Goal: Use online tool/utility

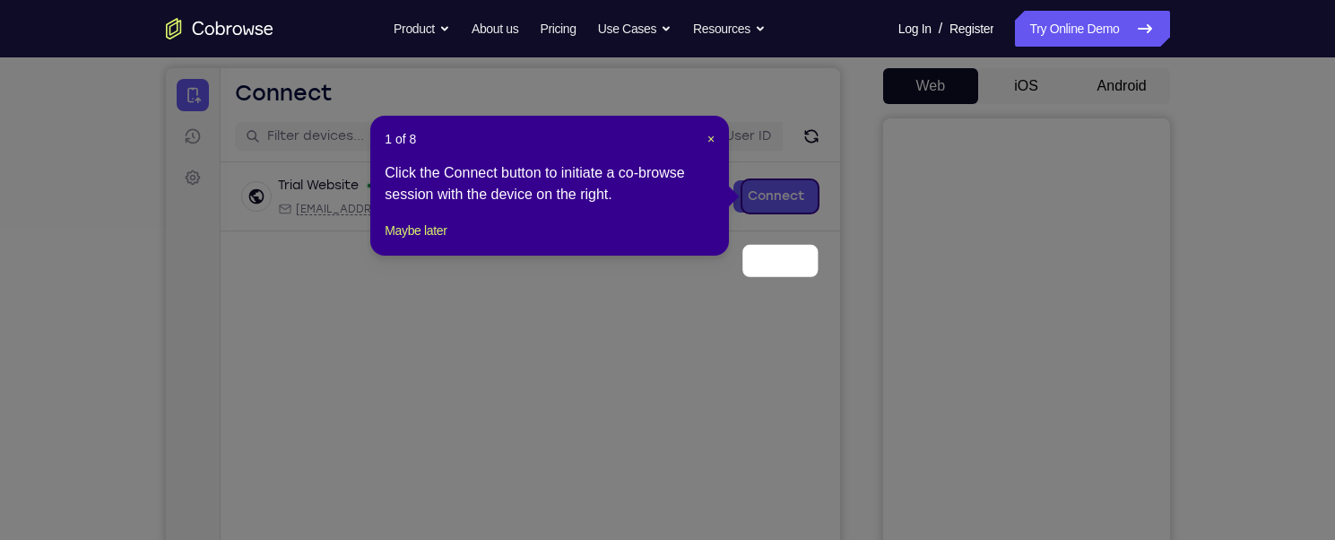
scroll to position [90, 0]
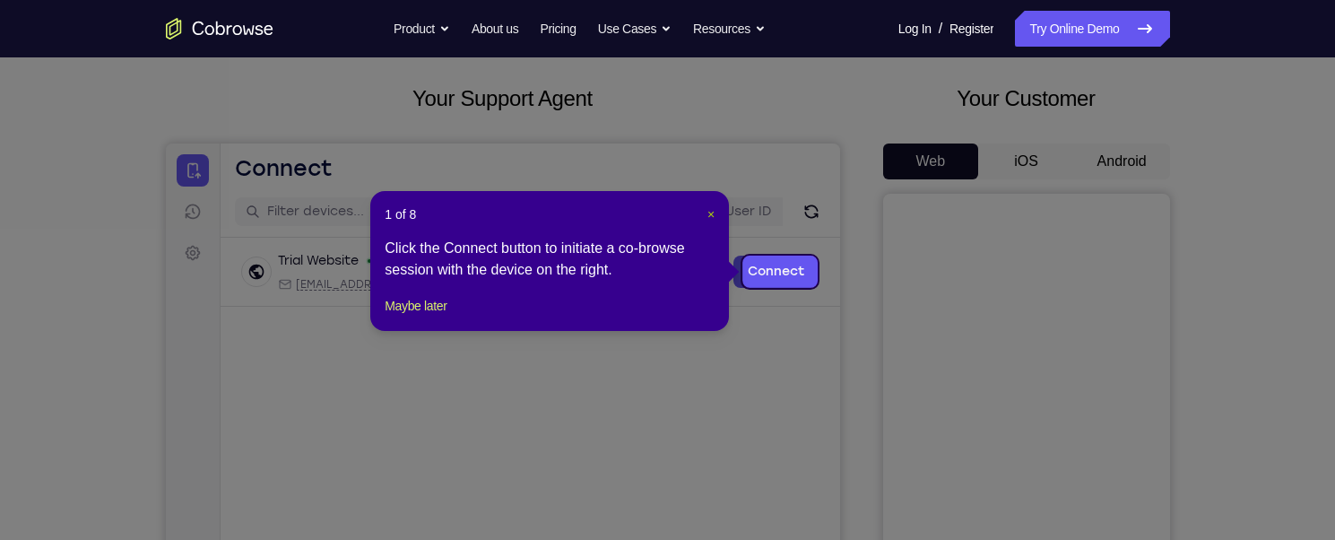
click at [712, 218] on span "×" at bounding box center [710, 214] width 7 height 14
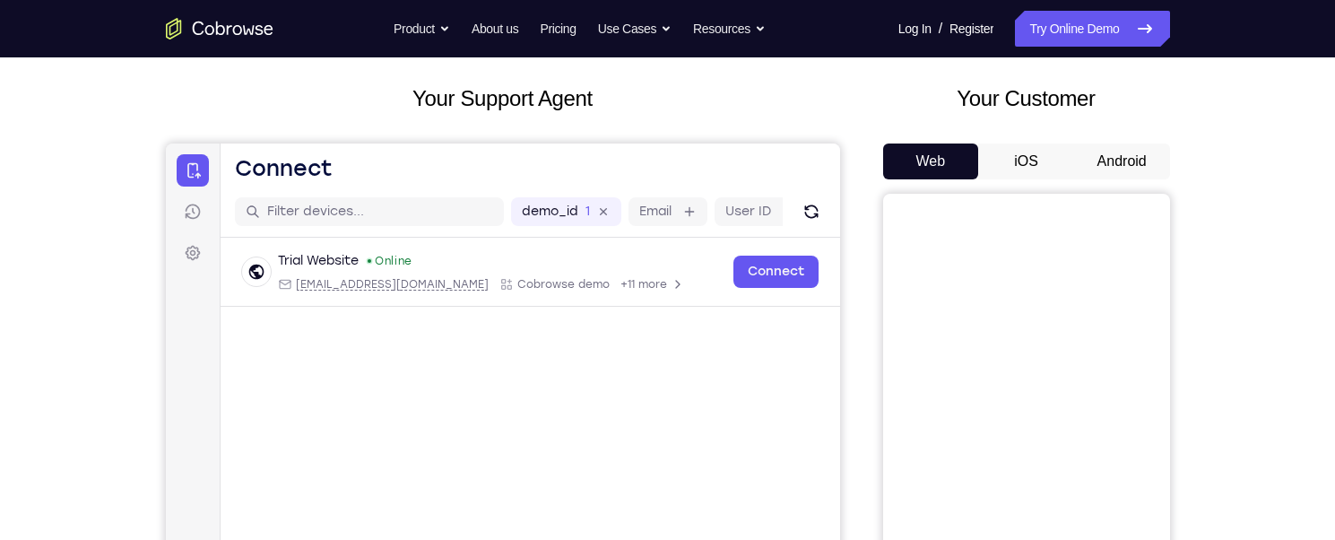
click at [1137, 164] on button "Android" at bounding box center [1122, 161] width 96 height 36
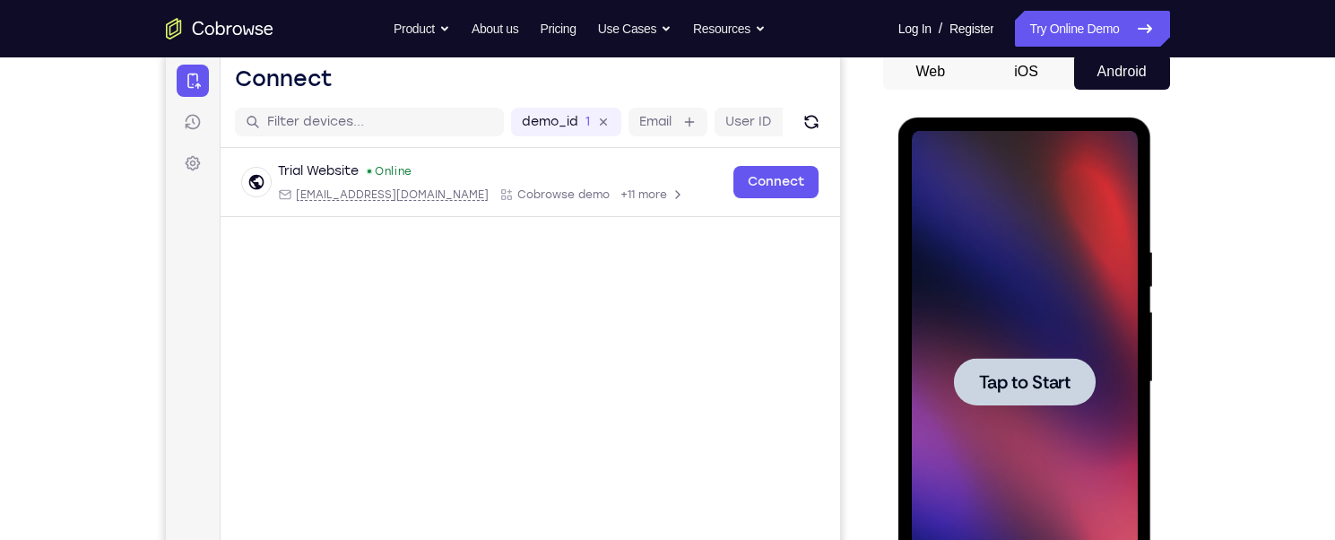
scroll to position [0, 0]
click at [989, 365] on div at bounding box center [1025, 382] width 142 height 48
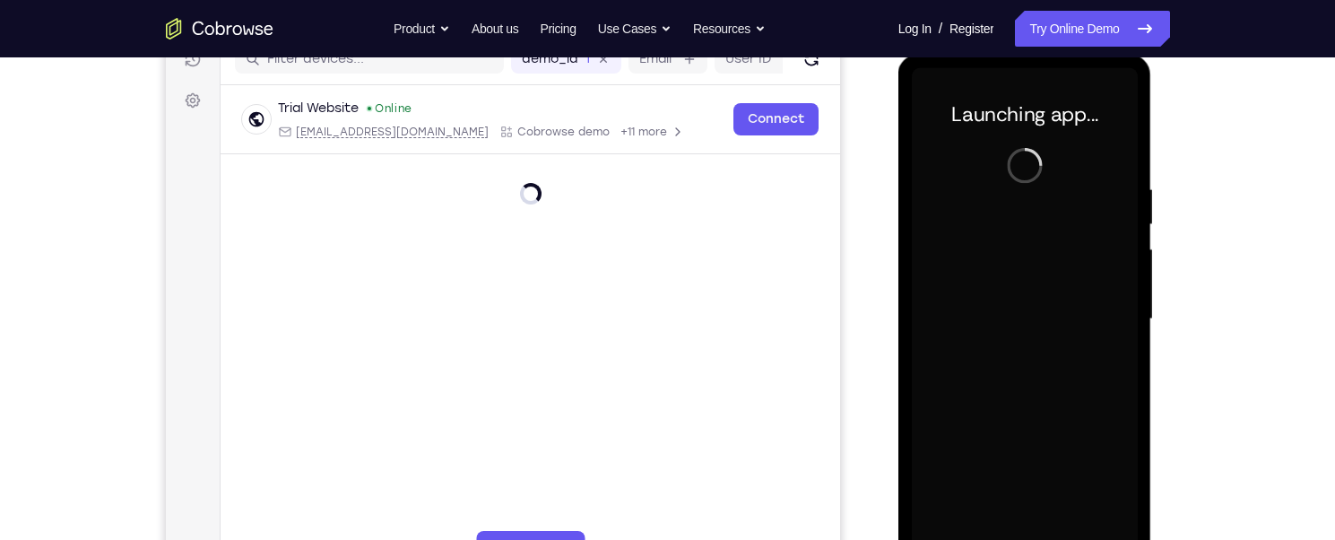
scroll to position [269, 0]
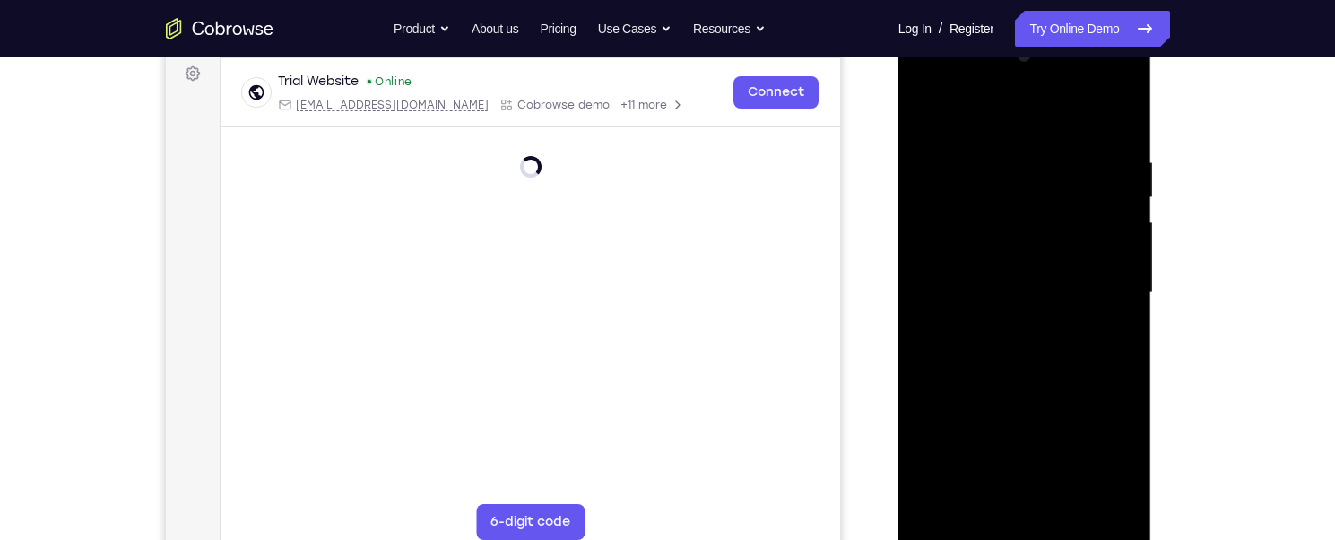
click at [1022, 530] on div at bounding box center [1025, 292] width 226 height 502
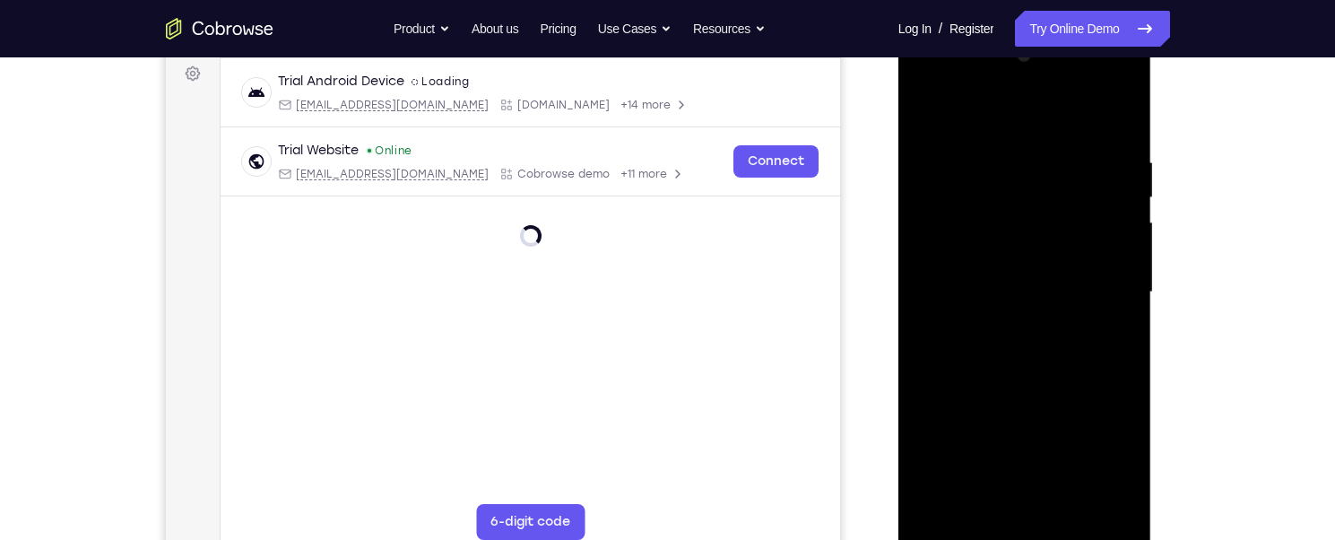
click at [1095, 446] on div at bounding box center [1025, 292] width 226 height 502
click at [979, 84] on div at bounding box center [1025, 292] width 226 height 502
click at [975, 112] on div at bounding box center [1025, 292] width 226 height 502
click at [1099, 280] on div at bounding box center [1025, 292] width 226 height 502
click at [1006, 323] on div at bounding box center [1025, 292] width 226 height 502
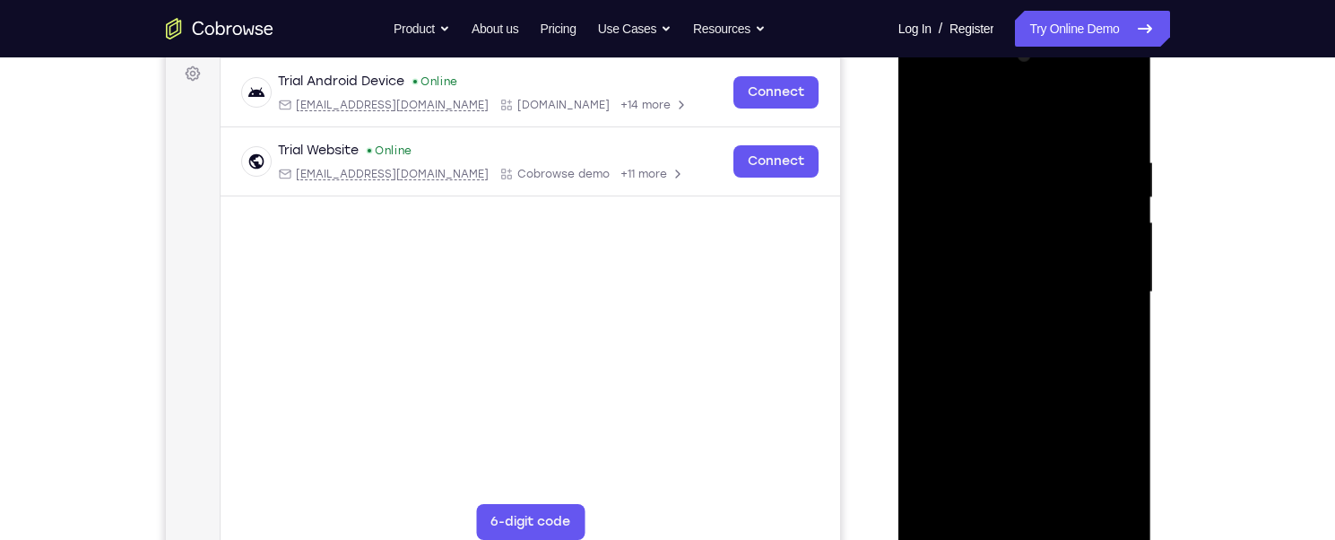
click at [978, 274] on div at bounding box center [1025, 292] width 226 height 502
click at [978, 247] on div at bounding box center [1025, 292] width 226 height 502
click at [1112, 249] on div at bounding box center [1025, 292] width 226 height 502
click at [1044, 292] on div at bounding box center [1025, 292] width 226 height 502
click at [1048, 355] on div at bounding box center [1025, 292] width 226 height 502
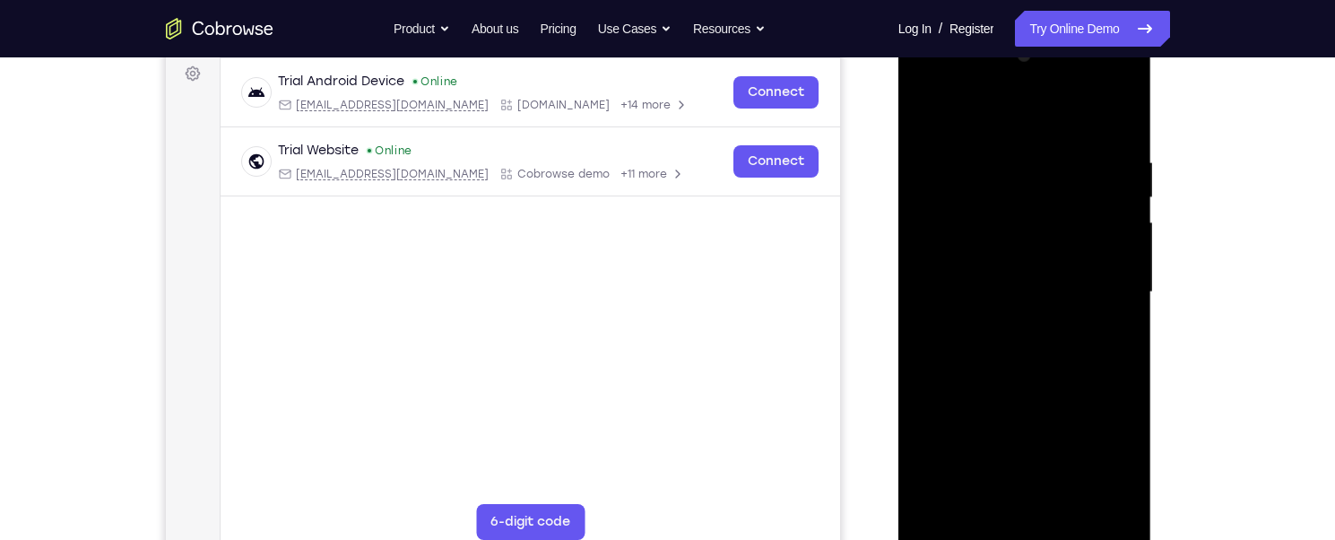
click at [1020, 365] on div at bounding box center [1025, 292] width 226 height 502
drag, startPoint x: 1014, startPoint y: 390, endPoint x: 1010, endPoint y: 318, distance: 71.8
click at [1010, 318] on div at bounding box center [1025, 292] width 226 height 502
drag, startPoint x: 1018, startPoint y: 350, endPoint x: 1026, endPoint y: 257, distance: 92.7
click at [1026, 258] on div at bounding box center [1025, 292] width 226 height 502
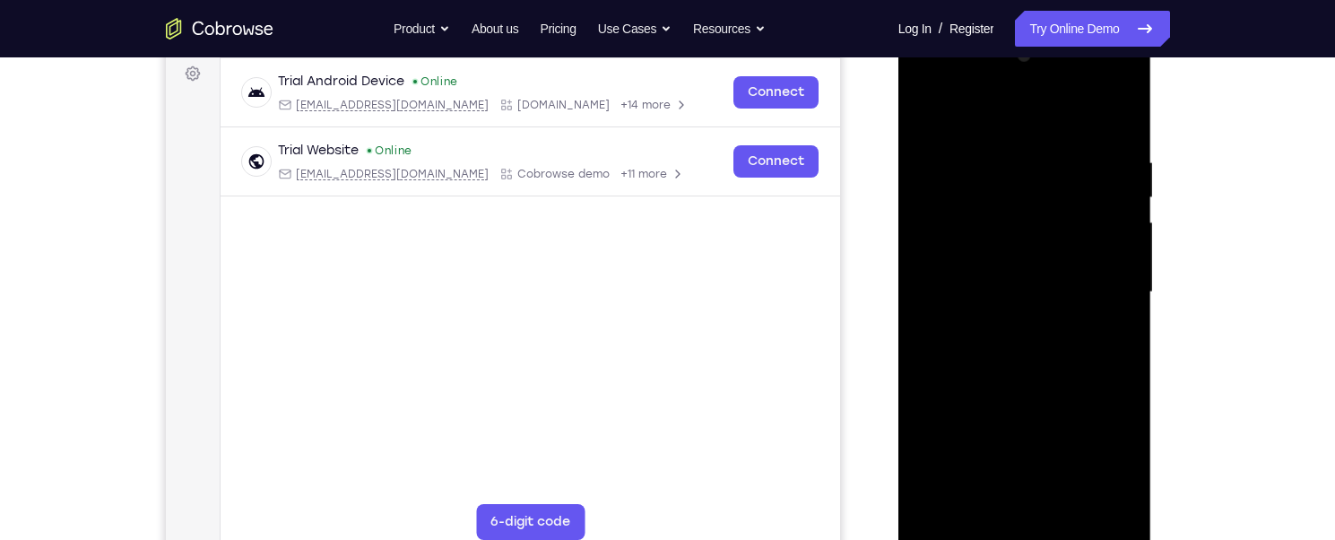
drag, startPoint x: 1051, startPoint y: 347, endPoint x: 1055, endPoint y: 275, distance: 71.9
click at [1054, 279] on div at bounding box center [1025, 292] width 226 height 502
drag, startPoint x: 1073, startPoint y: 406, endPoint x: 1083, endPoint y: 318, distance: 88.4
click at [1083, 321] on div at bounding box center [1025, 292] width 226 height 502
click at [1069, 503] on div at bounding box center [1025, 292] width 226 height 502
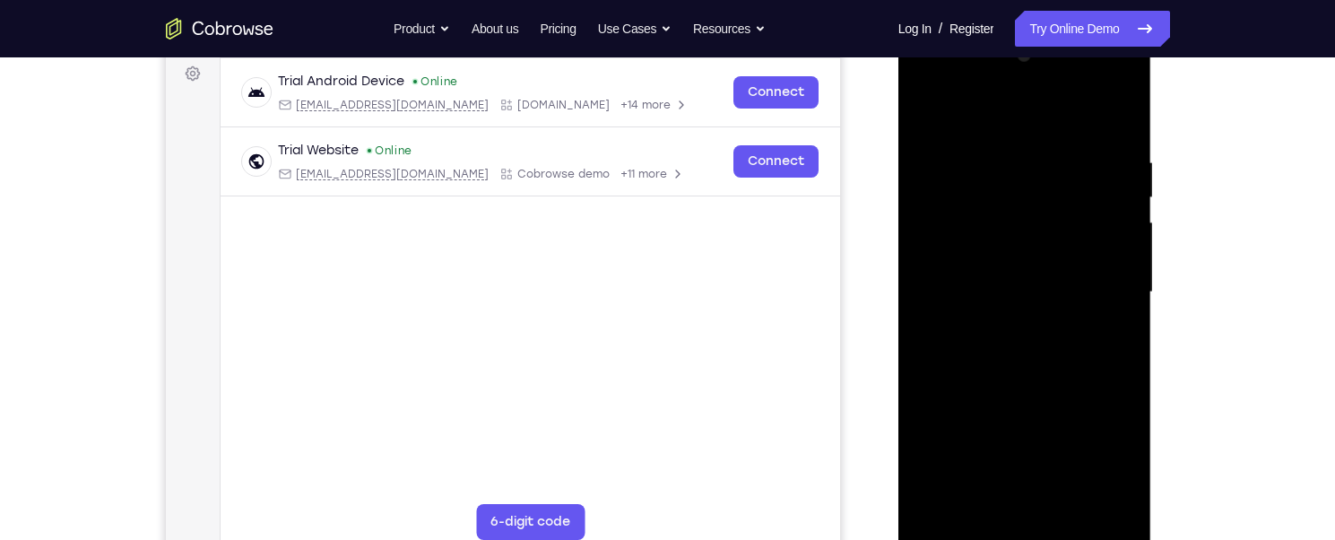
click at [1039, 394] on div at bounding box center [1025, 292] width 226 height 502
click at [1035, 386] on div at bounding box center [1025, 292] width 226 height 502
click at [1035, 383] on div at bounding box center [1025, 292] width 226 height 502
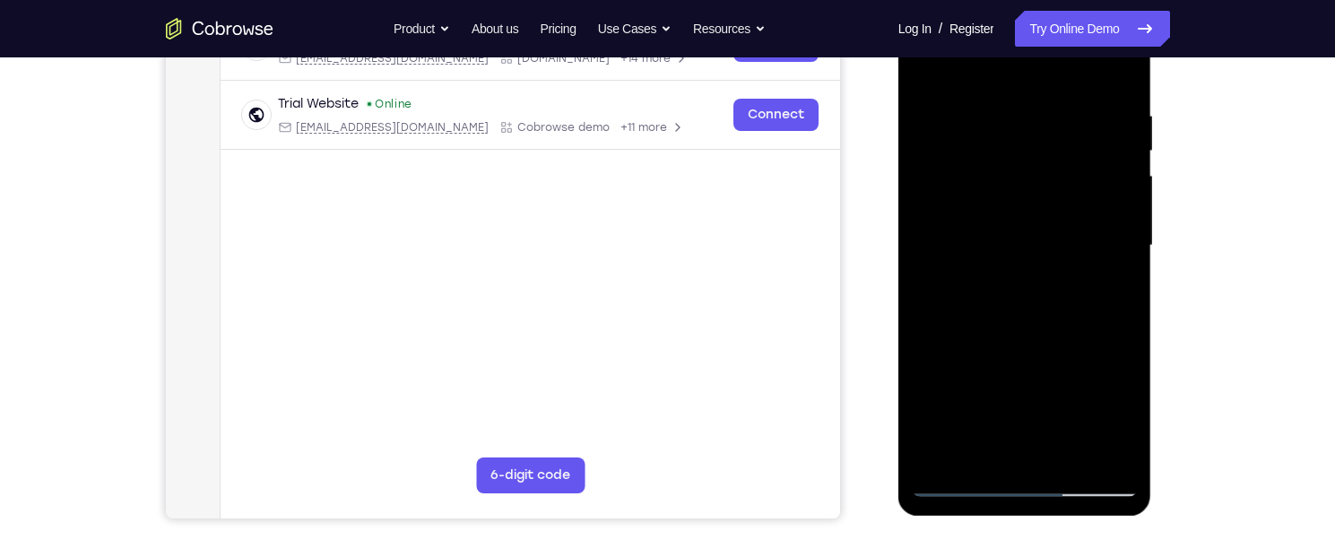
scroll to position [359, 0]
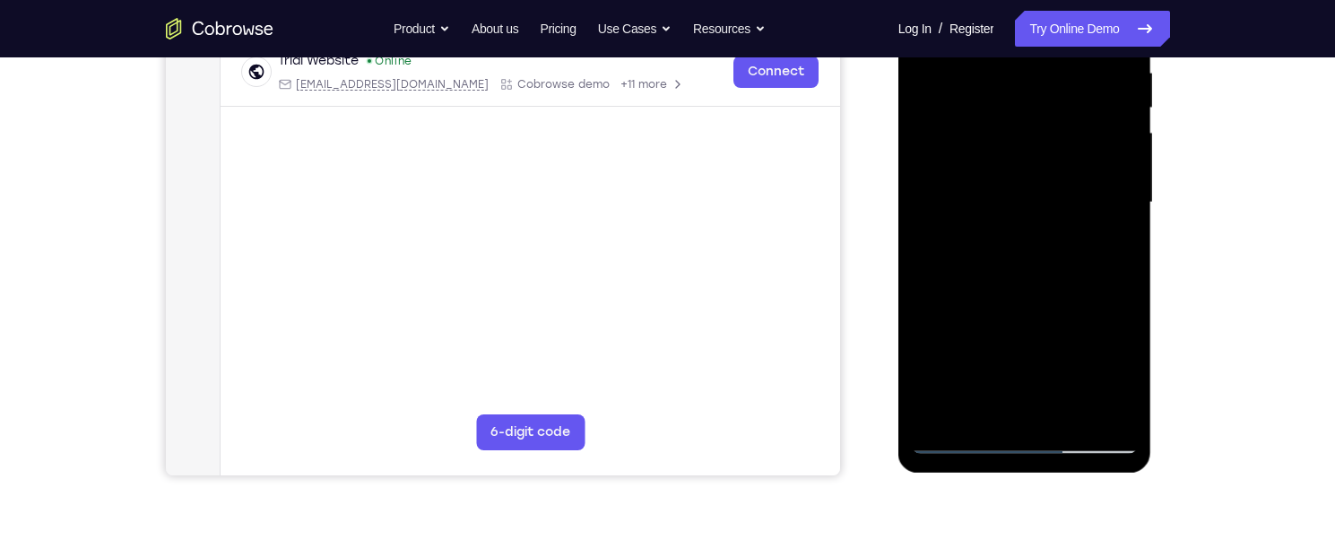
drag, startPoint x: 1024, startPoint y: 278, endPoint x: 1025, endPoint y: 168, distance: 110.3
click at [1025, 168] on div at bounding box center [1025, 203] width 226 height 502
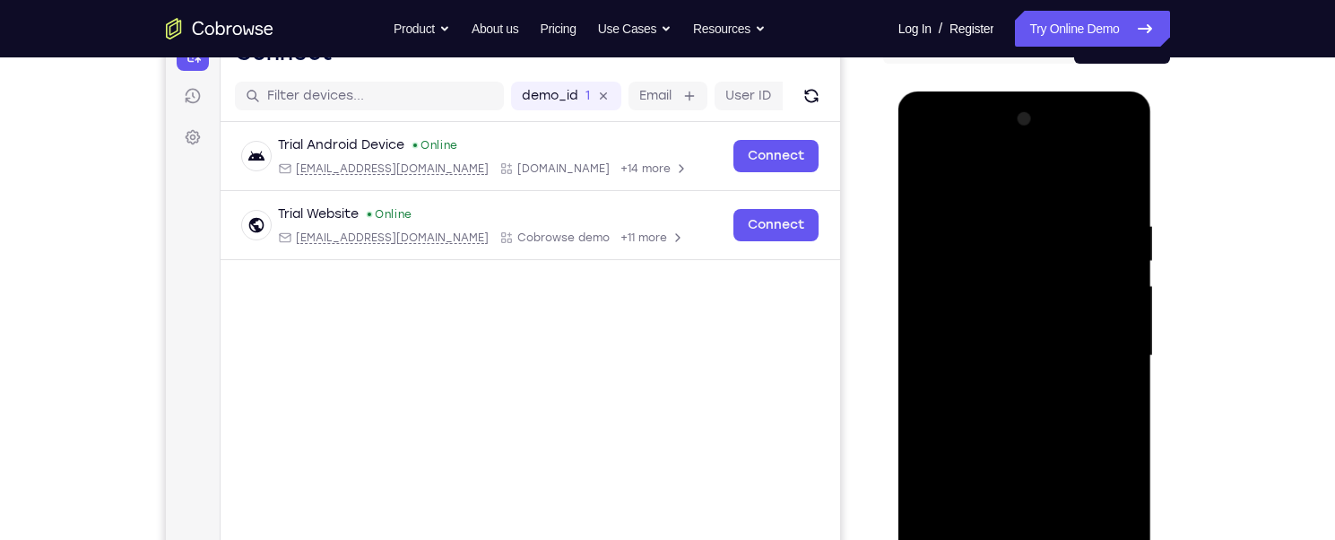
scroll to position [90, 0]
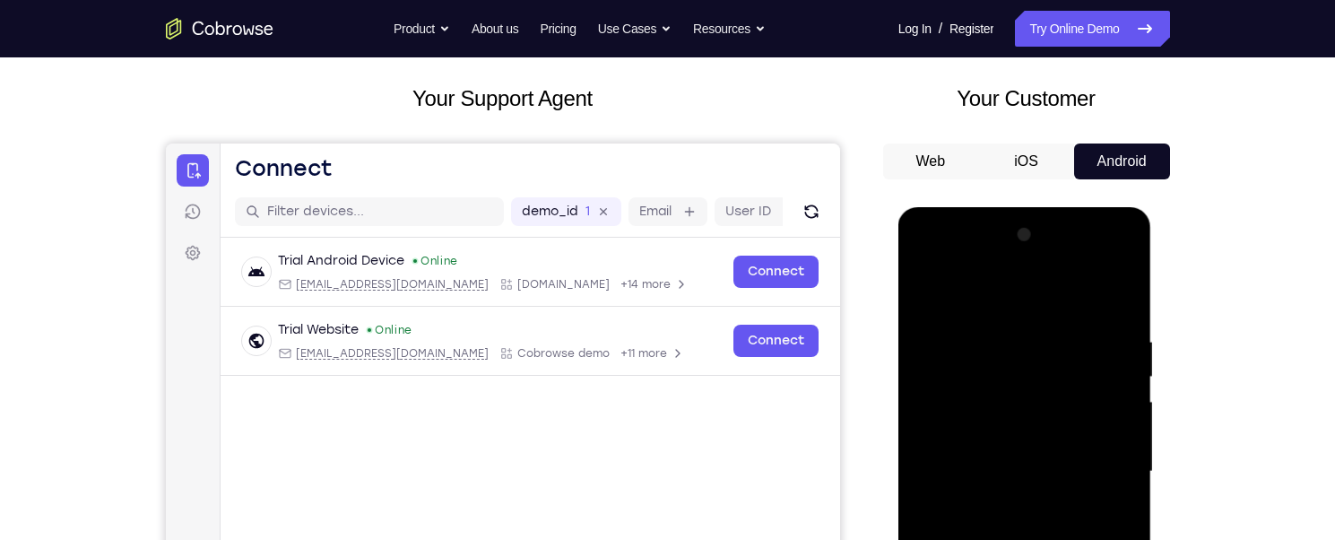
click at [920, 289] on div at bounding box center [1025, 472] width 226 height 502
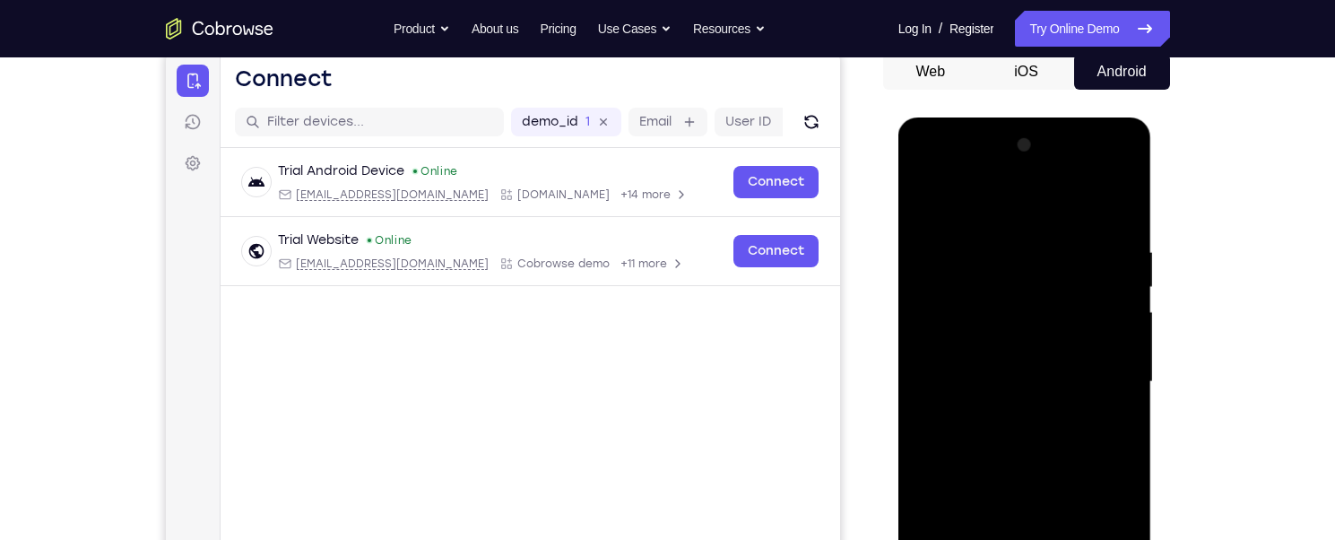
scroll to position [269, 0]
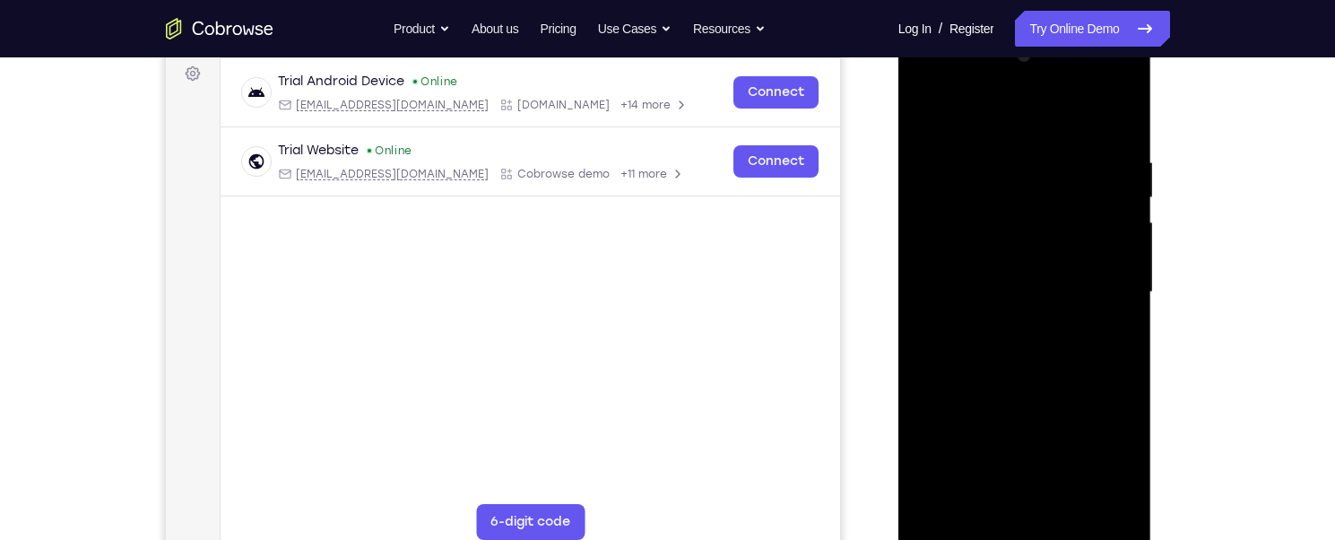
click at [1017, 321] on div at bounding box center [1025, 292] width 226 height 502
click at [972, 497] on div at bounding box center [1025, 292] width 226 height 502
click at [1106, 332] on div at bounding box center [1025, 292] width 226 height 502
click at [1104, 333] on div at bounding box center [1025, 292] width 226 height 502
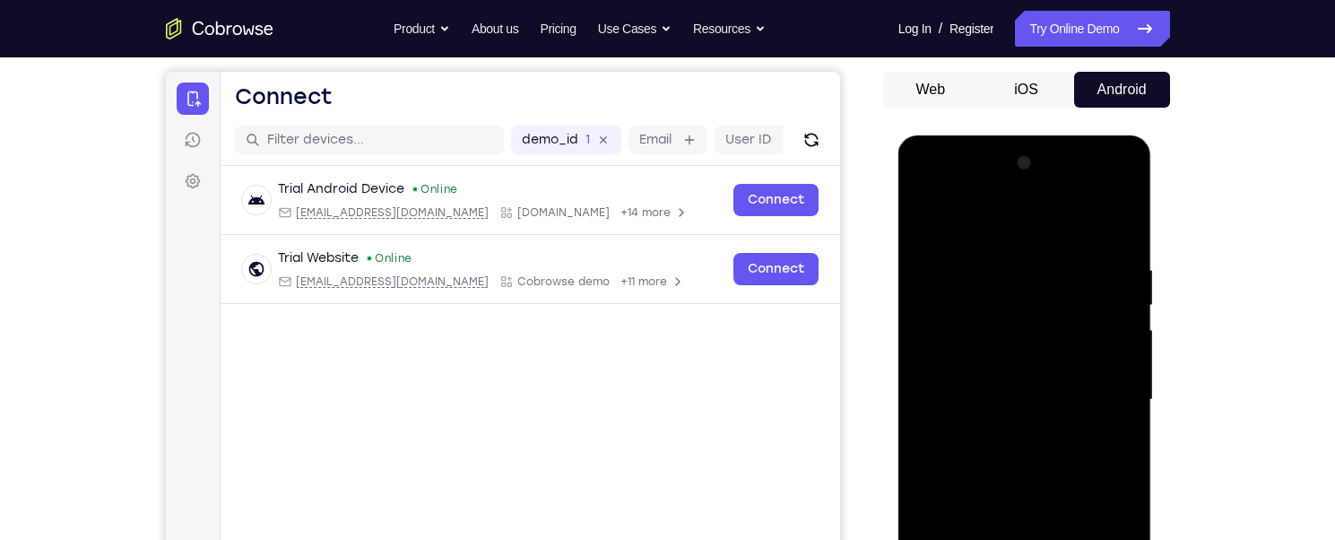
scroll to position [90, 0]
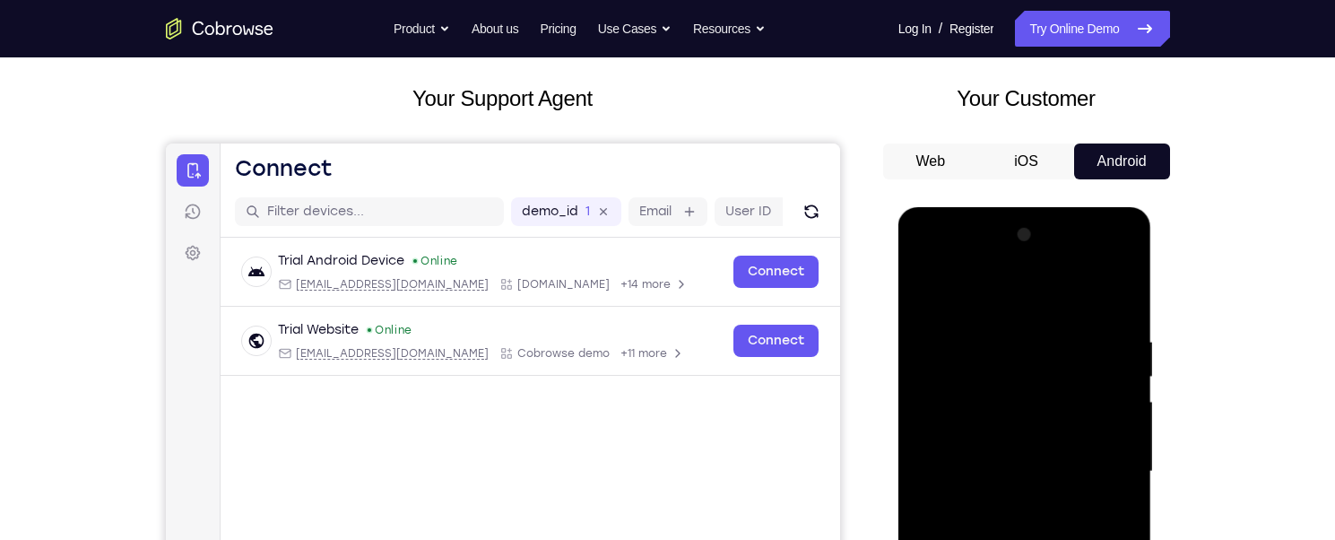
click at [922, 286] on div at bounding box center [1025, 472] width 226 height 502
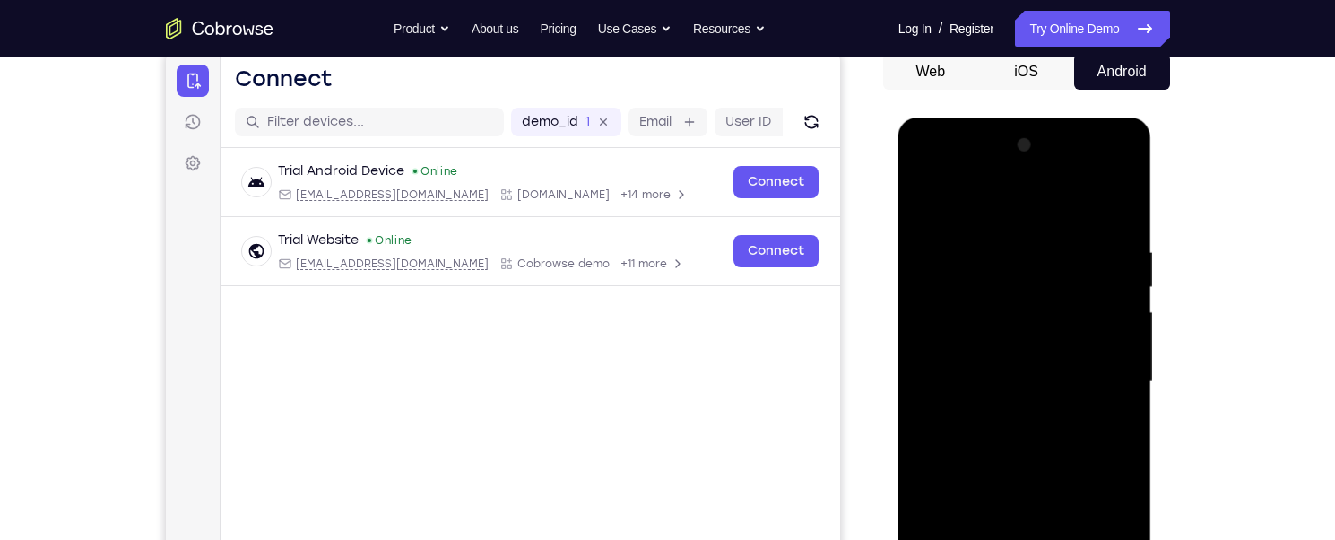
scroll to position [269, 0]
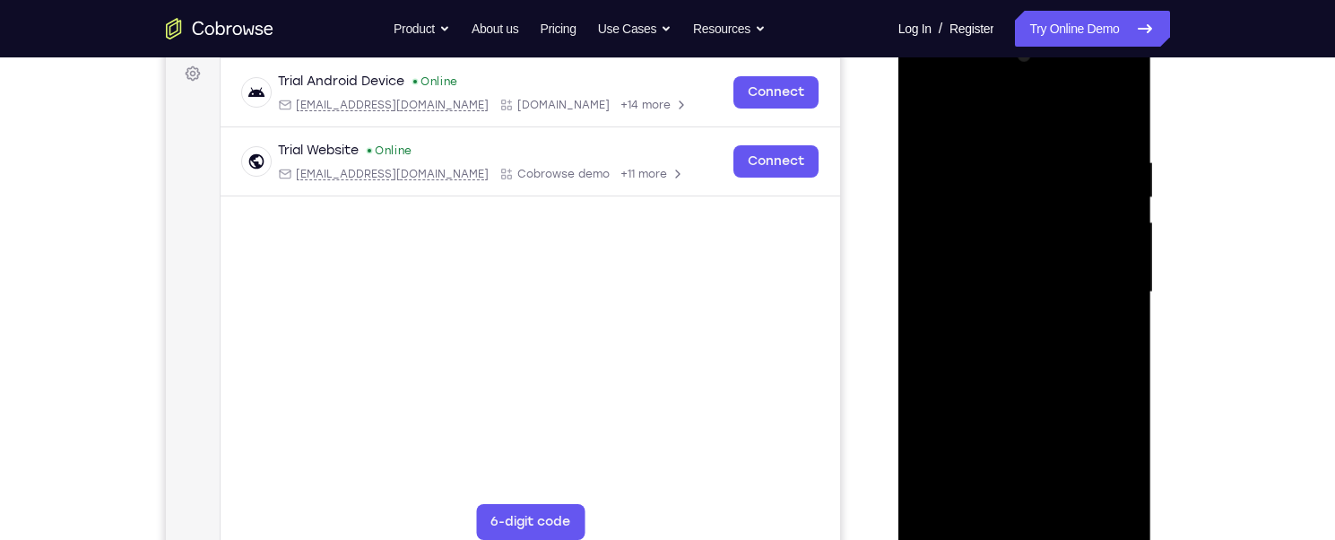
click at [957, 210] on div at bounding box center [1025, 292] width 226 height 502
click at [923, 107] on div at bounding box center [1025, 292] width 226 height 502
click at [963, 211] on div at bounding box center [1025, 292] width 226 height 502
click at [1017, 494] on div at bounding box center [1025, 292] width 226 height 502
click at [927, 102] on div at bounding box center [1025, 292] width 226 height 502
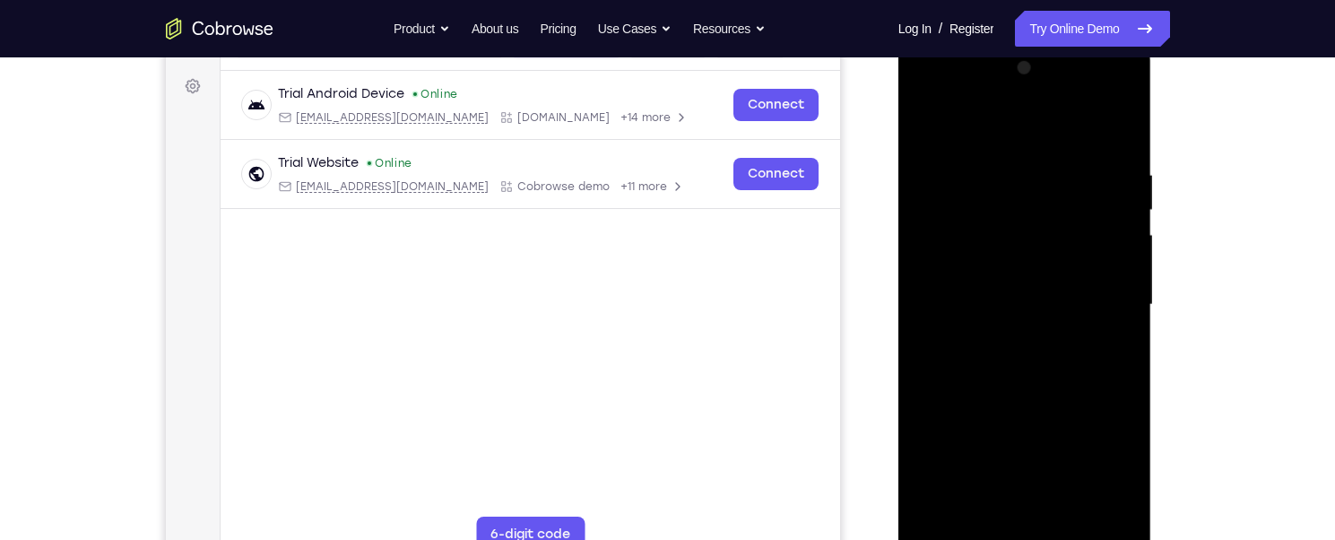
scroll to position [179, 0]
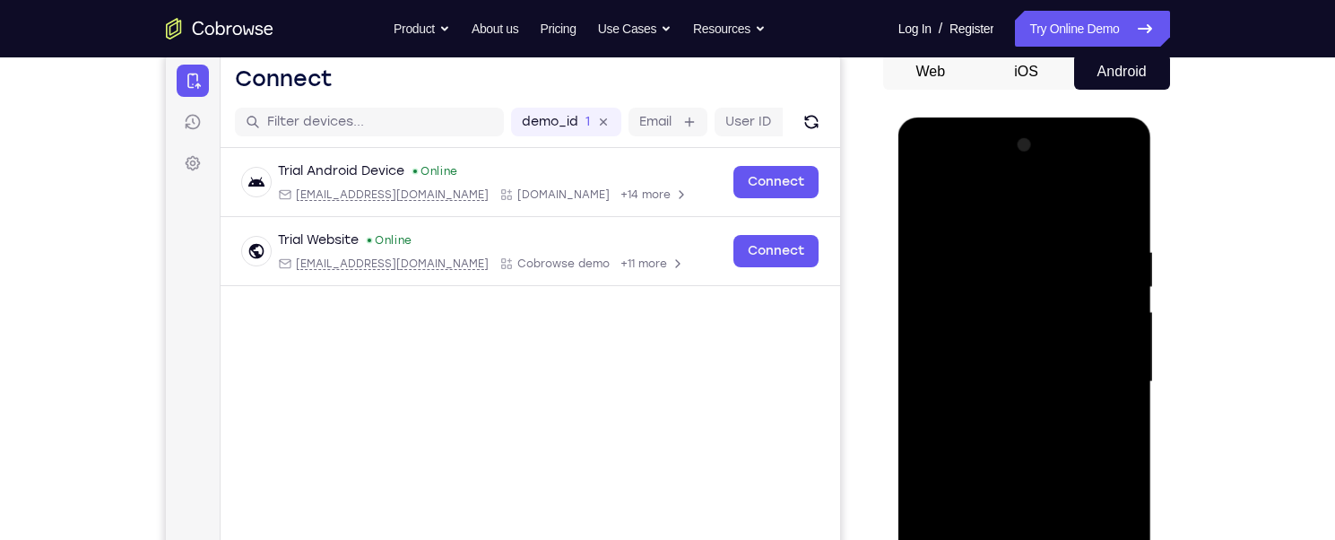
click at [1121, 197] on div at bounding box center [1025, 382] width 226 height 502
click at [925, 195] on div at bounding box center [1025, 382] width 226 height 502
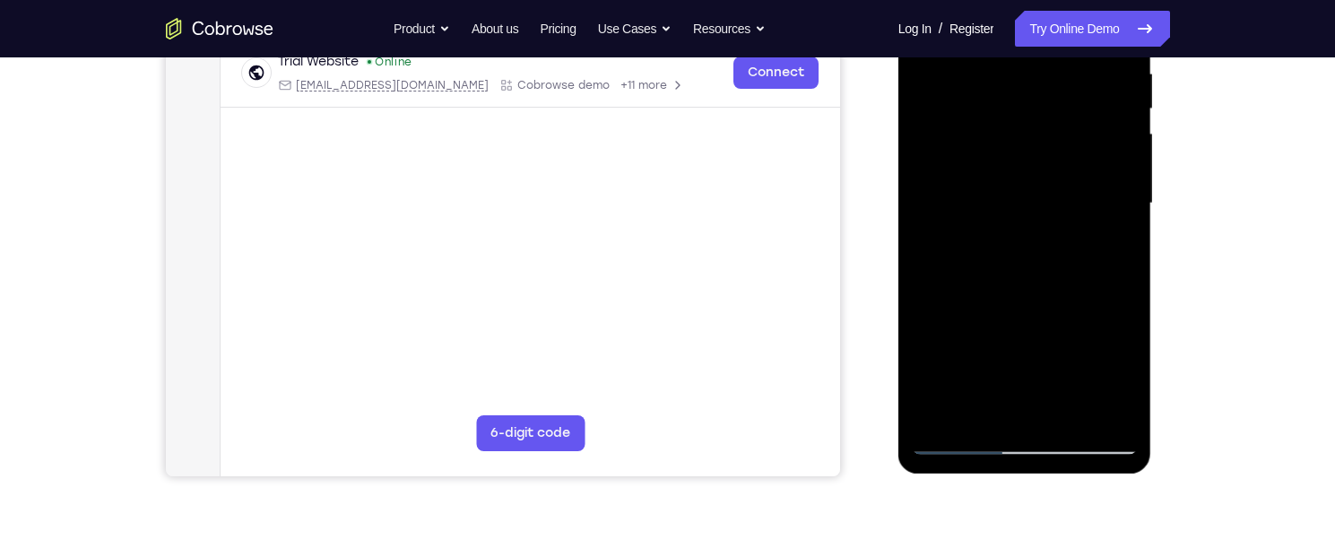
scroll to position [359, 0]
click at [985, 407] on div at bounding box center [1025, 203] width 226 height 502
click at [984, 412] on div at bounding box center [1025, 203] width 226 height 502
click at [982, 413] on div at bounding box center [1025, 203] width 226 height 502
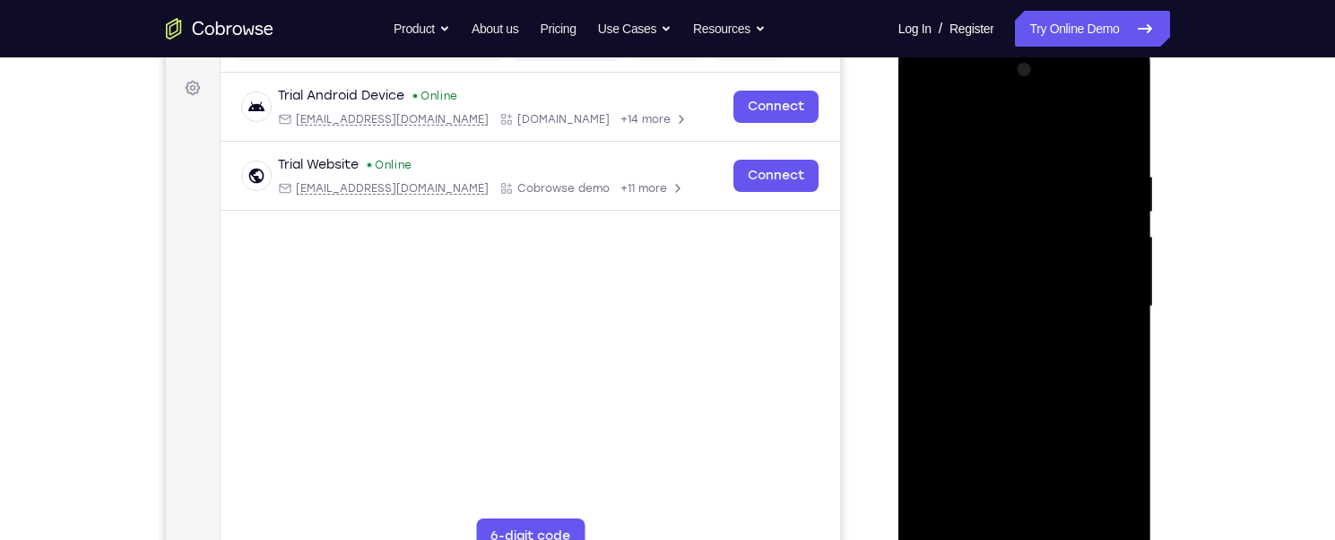
scroll to position [179, 0]
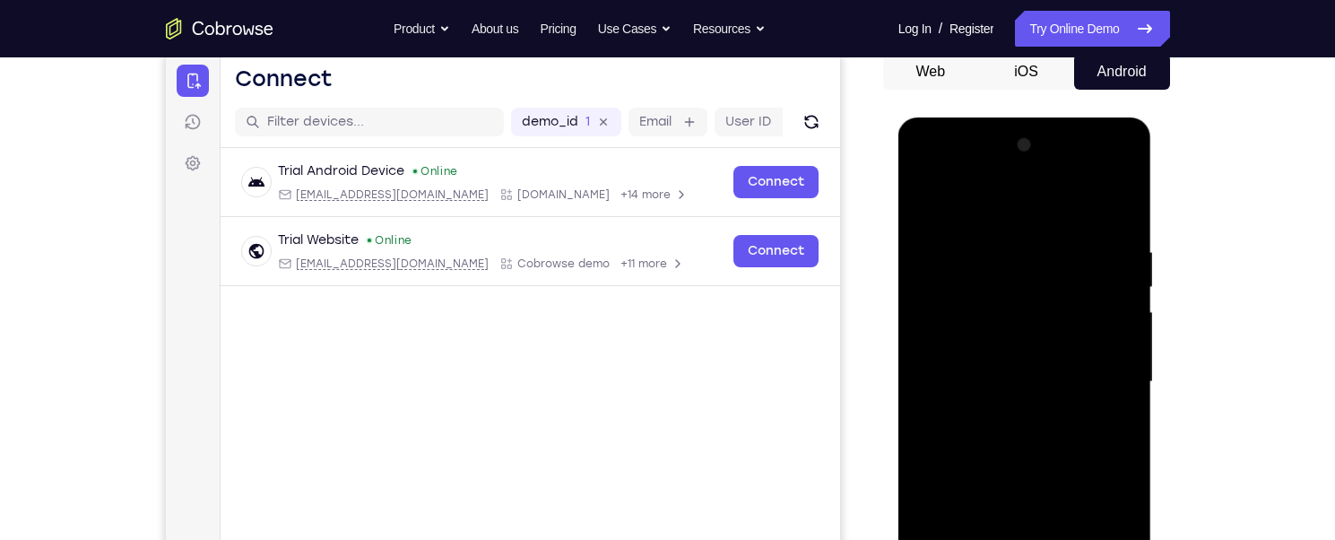
click at [949, 203] on div at bounding box center [1025, 382] width 226 height 502
click at [983, 233] on div at bounding box center [1025, 382] width 226 height 502
click at [1011, 229] on div at bounding box center [1025, 382] width 226 height 502
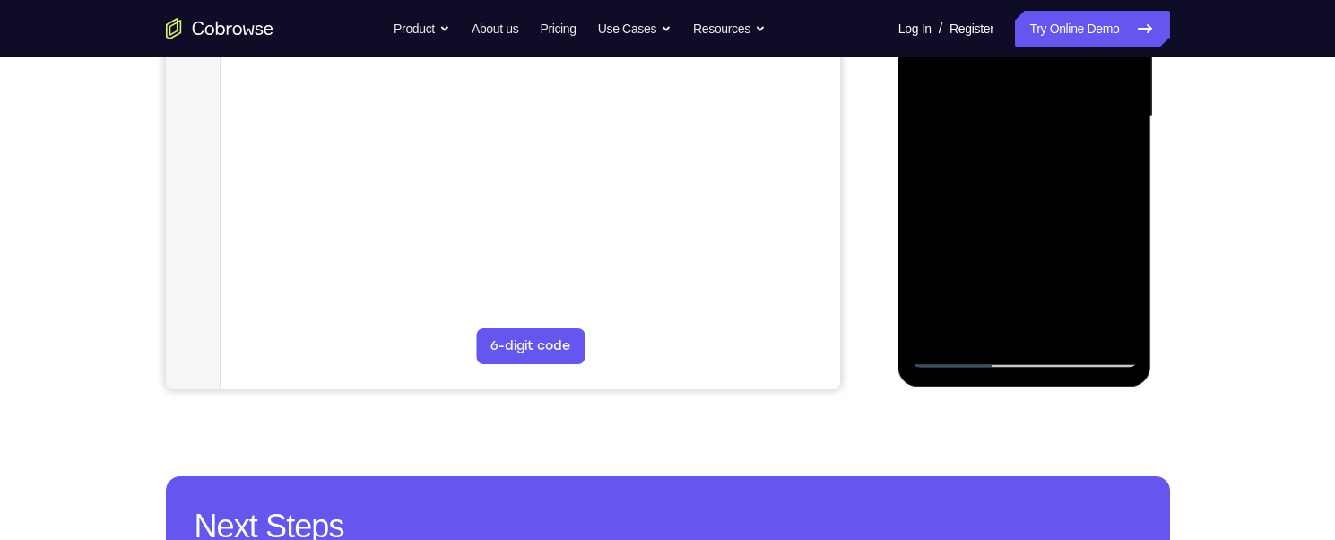
scroll to position [448, 0]
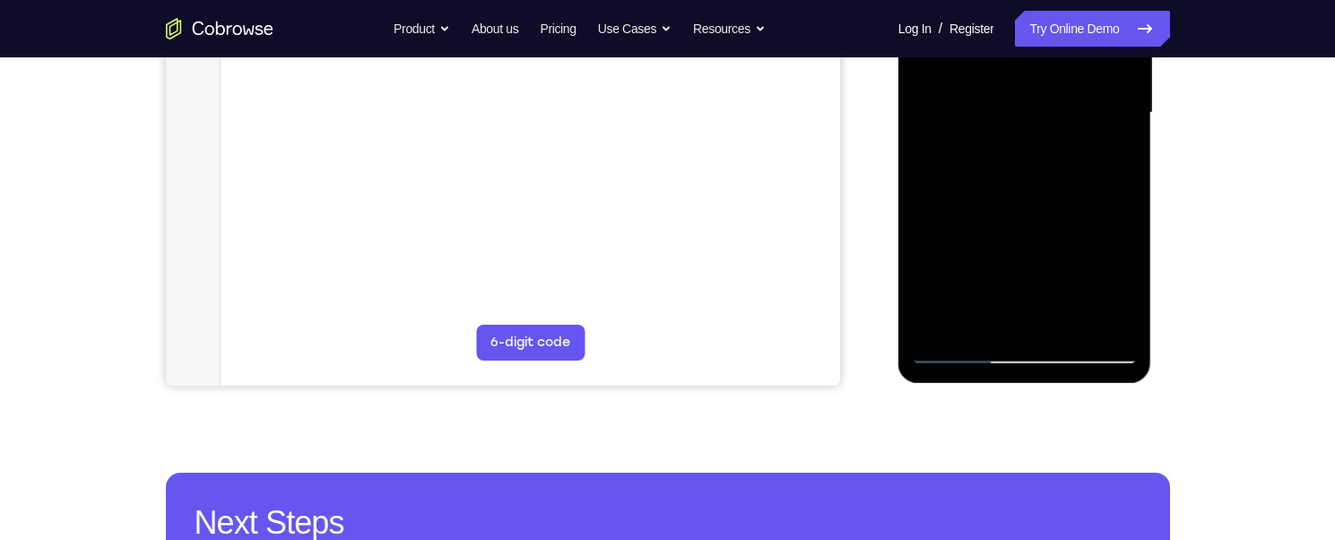
click at [958, 317] on div at bounding box center [1025, 113] width 226 height 502
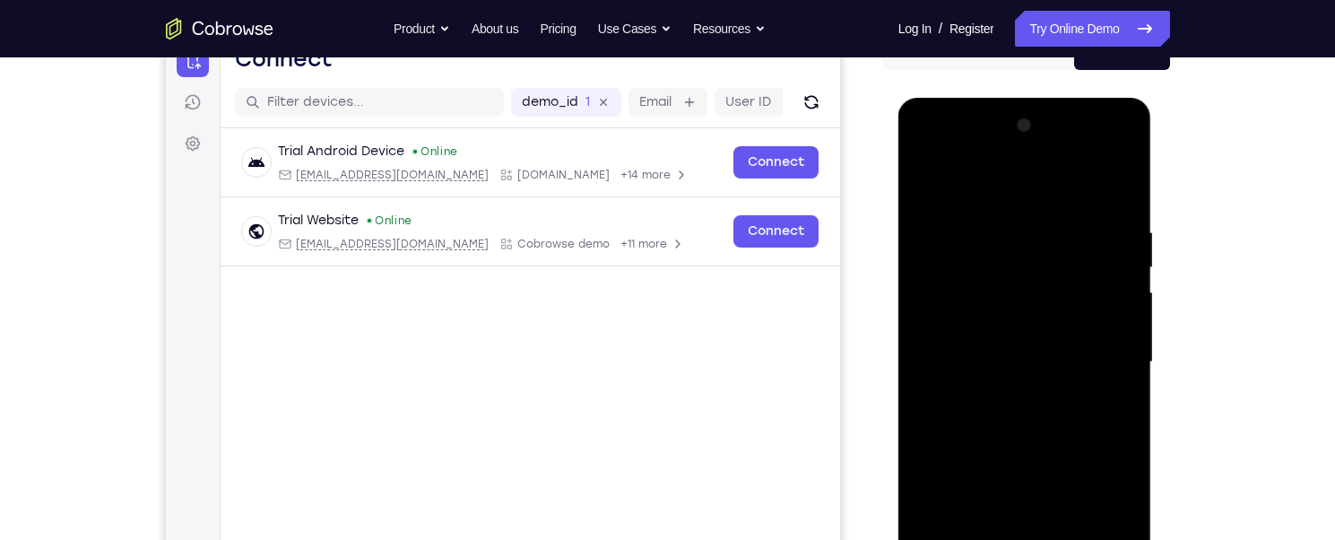
scroll to position [179, 0]
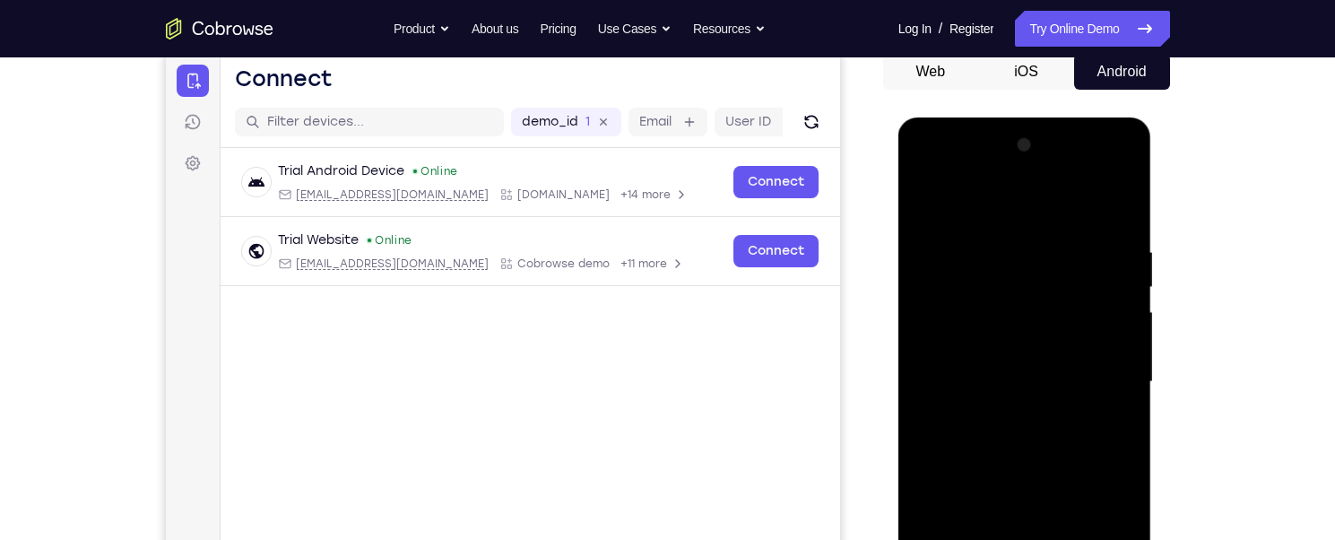
click at [923, 197] on div at bounding box center [1025, 382] width 226 height 502
click at [973, 252] on div at bounding box center [1025, 382] width 226 height 502
click at [1023, 236] on div at bounding box center [1025, 382] width 226 height 502
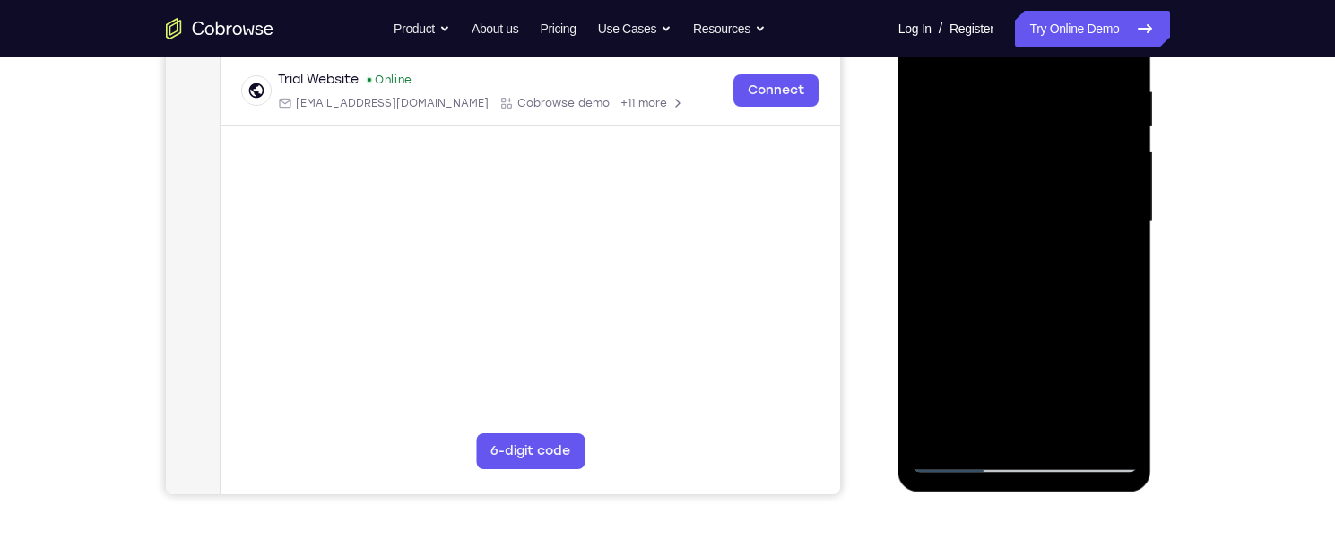
scroll to position [448, 0]
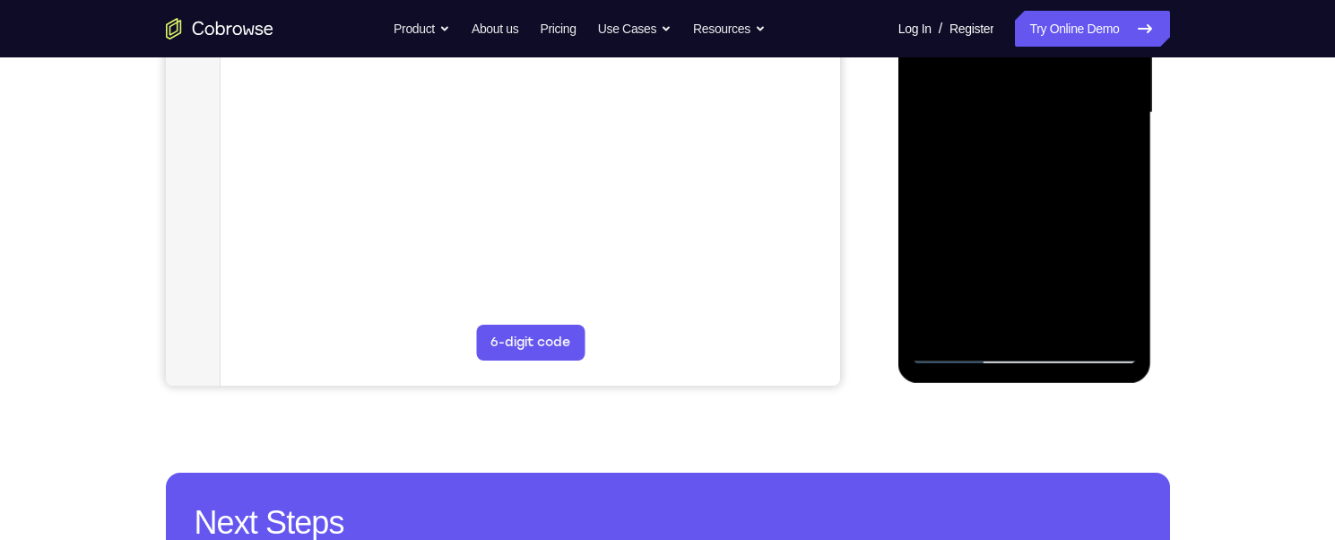
click at [948, 312] on div at bounding box center [1025, 113] width 226 height 502
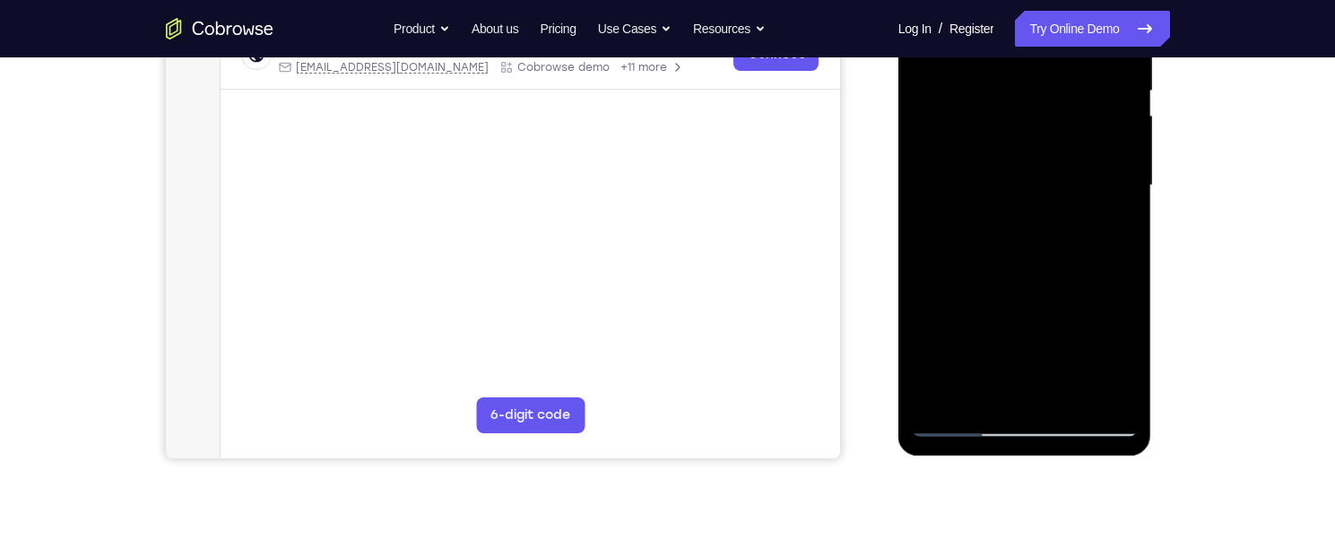
scroll to position [269, 0]
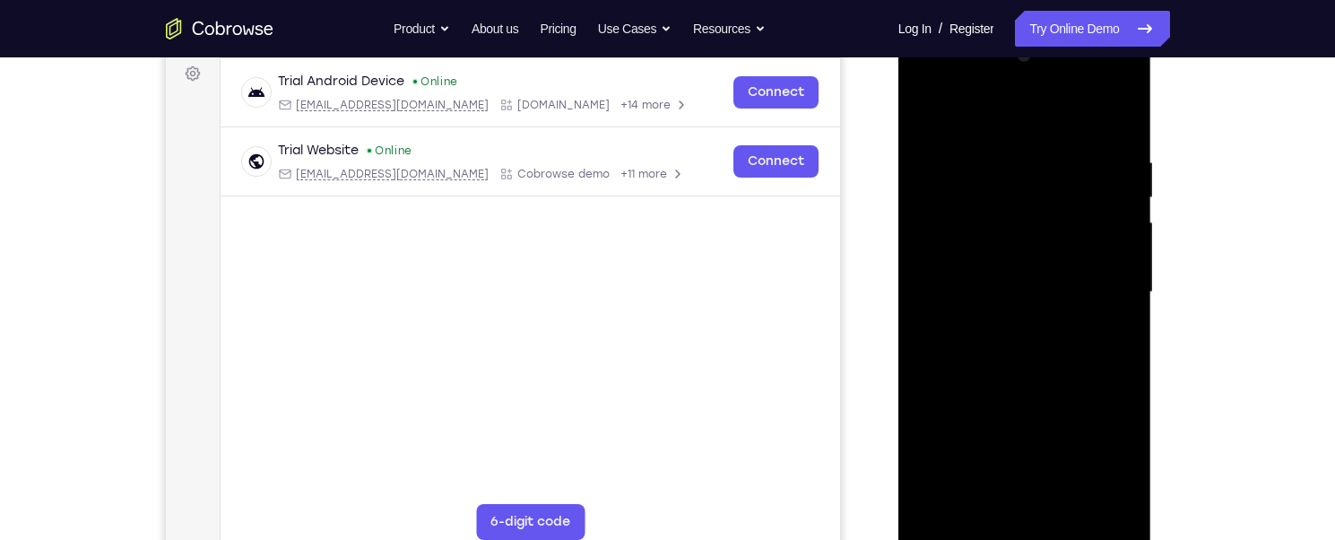
click at [1021, 144] on div at bounding box center [1025, 292] width 226 height 502
click at [1018, 148] on div at bounding box center [1025, 292] width 226 height 502
click at [934, 500] on div at bounding box center [1025, 292] width 226 height 502
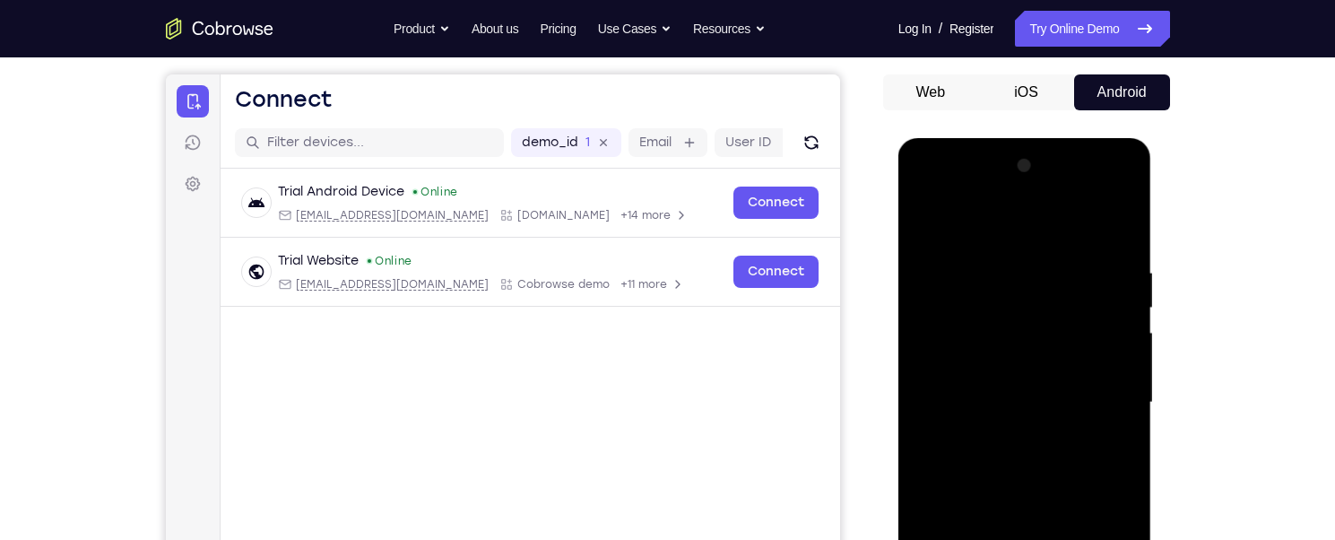
scroll to position [0, 0]
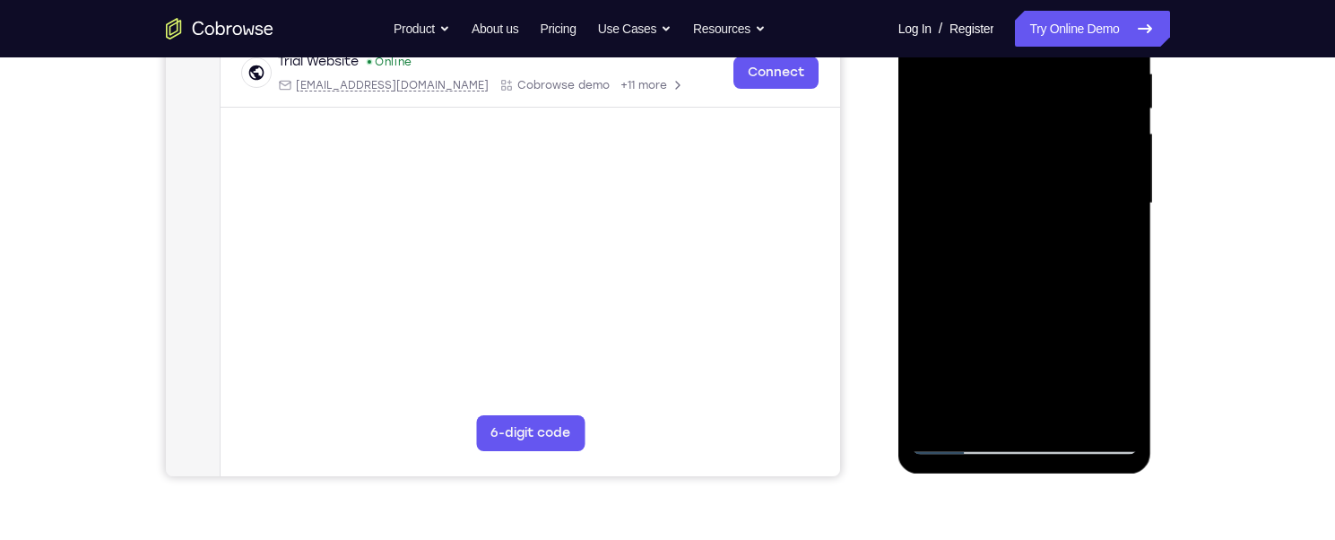
scroll to position [359, 0]
click at [963, 435] on div at bounding box center [1025, 203] width 226 height 502
click at [944, 408] on div at bounding box center [1025, 203] width 226 height 502
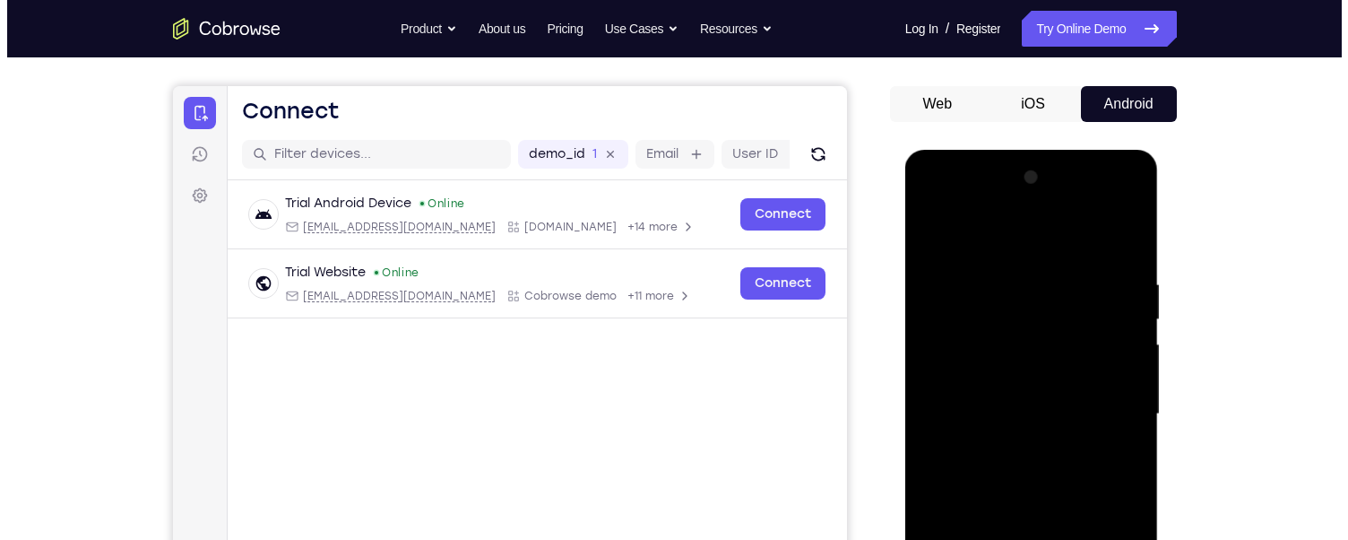
scroll to position [0, 0]
